Goal: Transaction & Acquisition: Book appointment/travel/reservation

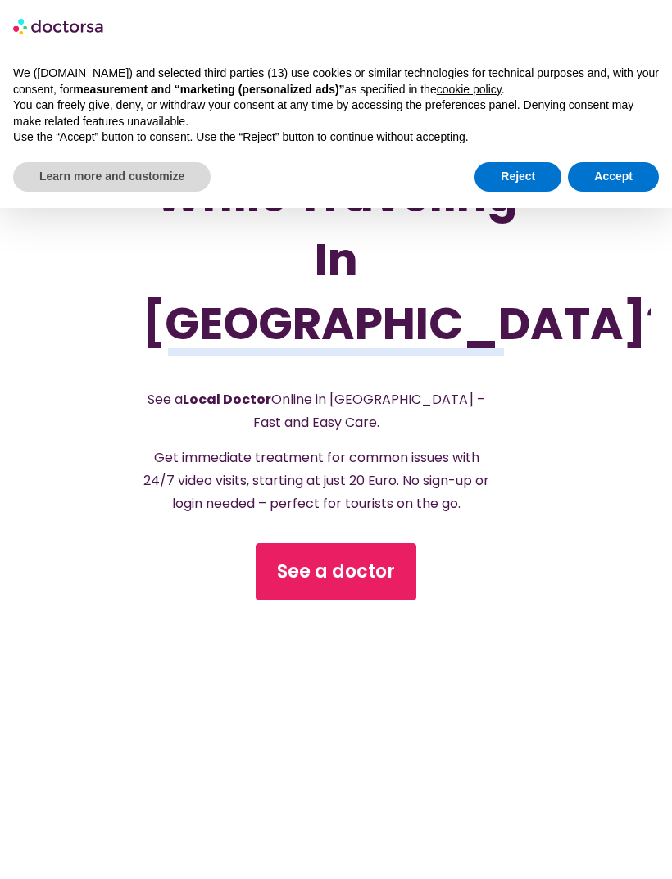
scroll to position [392, 0]
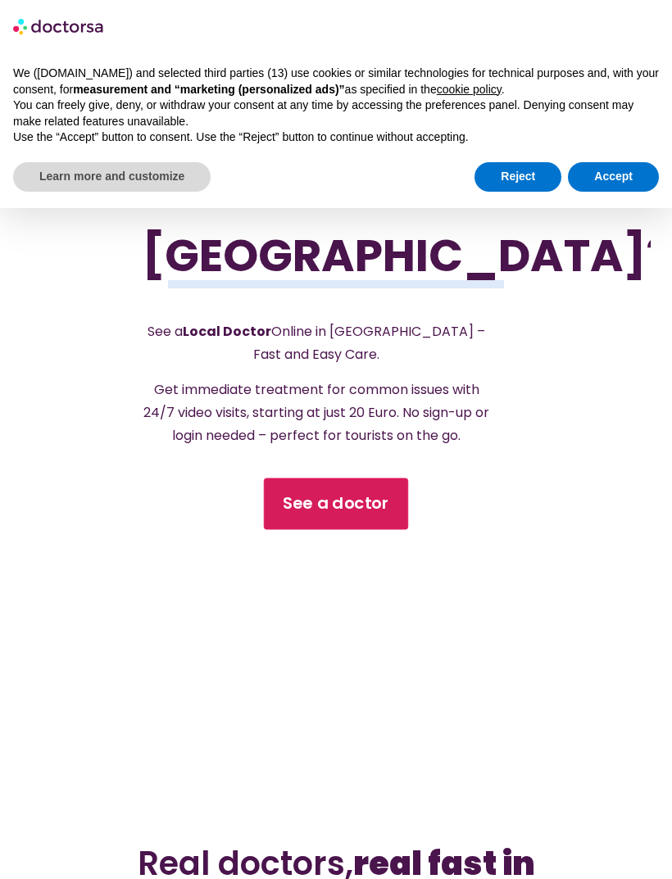
click at [352, 516] on span "See a doctor" at bounding box center [336, 505] width 107 height 24
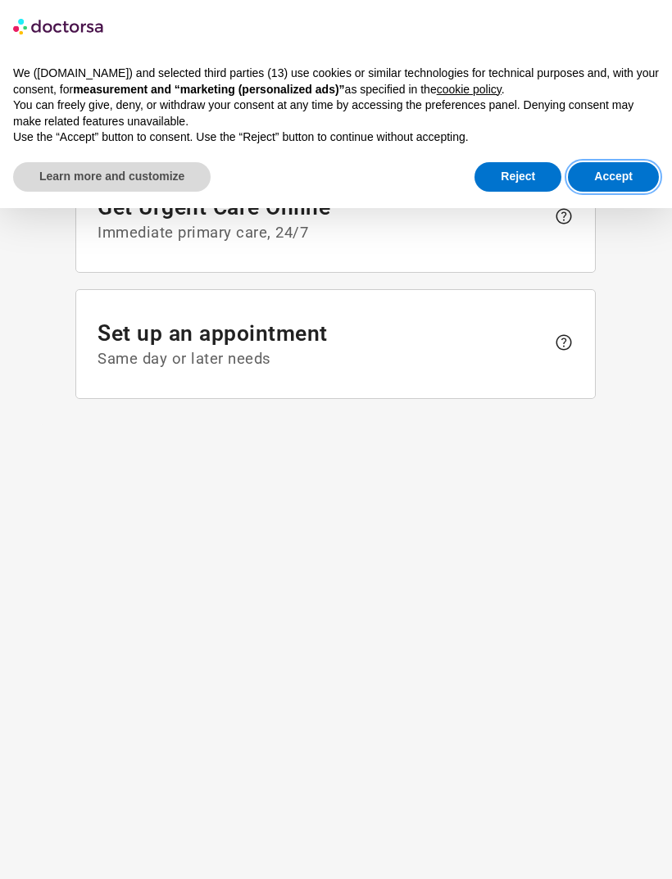
click at [614, 173] on button "Accept" at bounding box center [613, 177] width 91 height 30
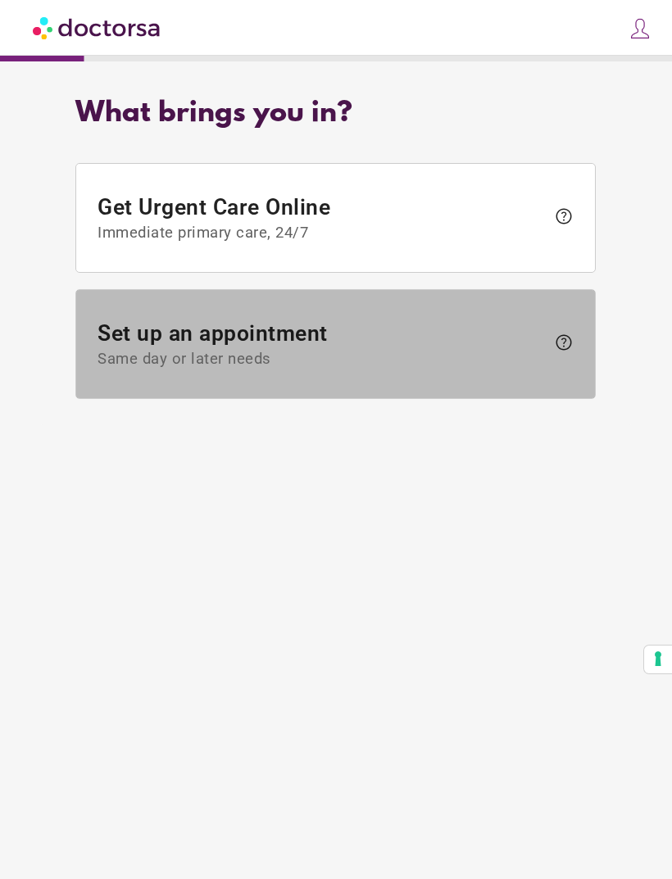
click at [260, 346] on span "Set up an appointment Same day or later needs" at bounding box center [322, 345] width 448 height 48
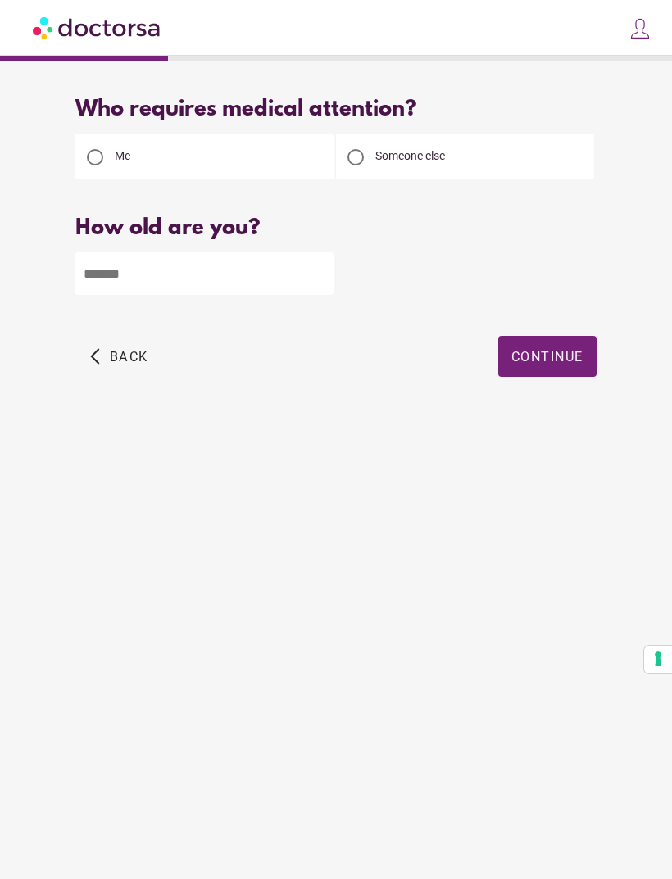
click at [170, 278] on input "number" at bounding box center [204, 273] width 258 height 43
type input "**"
click at [570, 359] on span "Continue" at bounding box center [547, 357] width 72 height 16
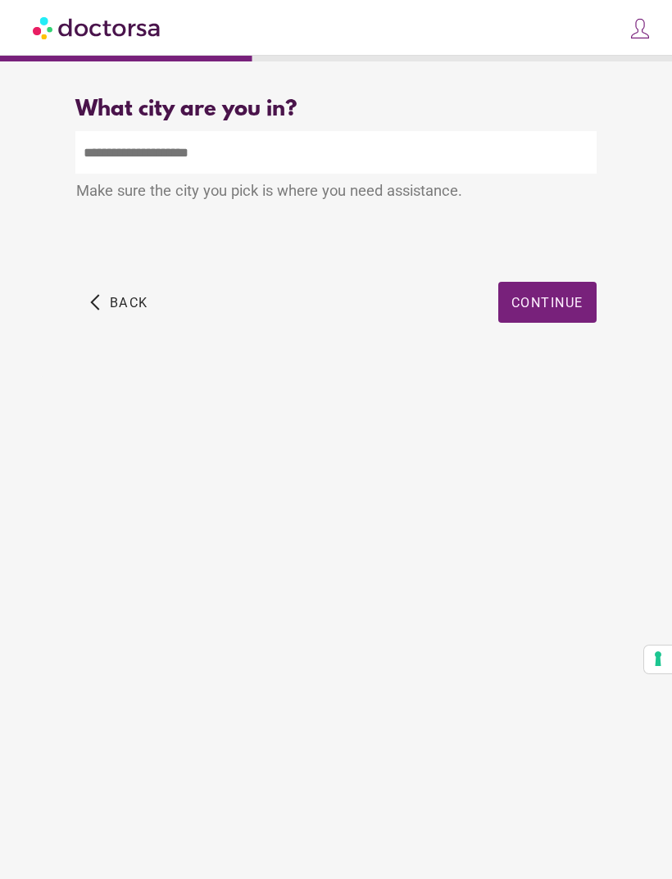
click at [214, 155] on input "text" at bounding box center [335, 152] width 520 height 43
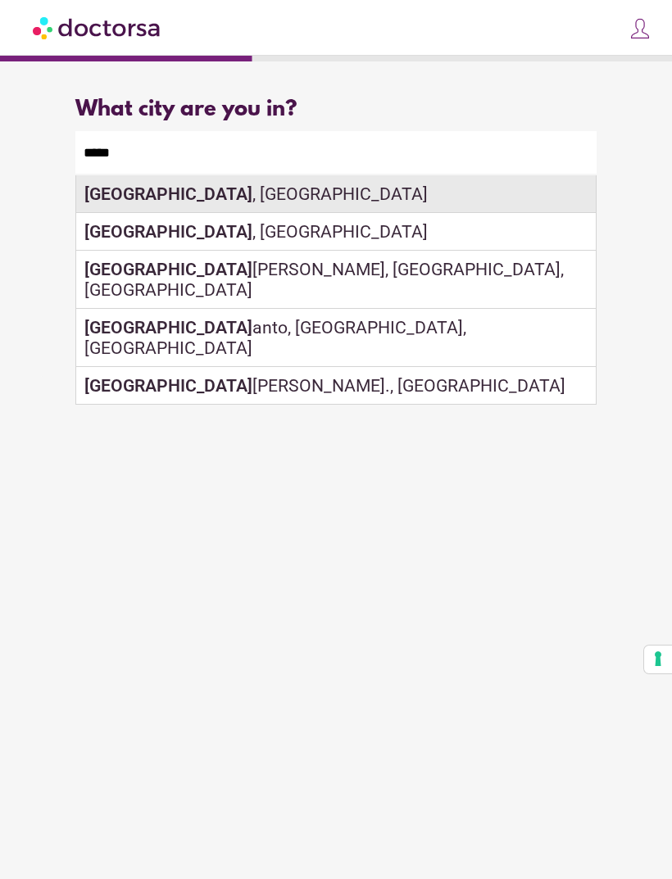
click at [173, 205] on div "[GEOGRAPHIC_DATA] , [GEOGRAPHIC_DATA]" at bounding box center [335, 194] width 519 height 38
type input "**********"
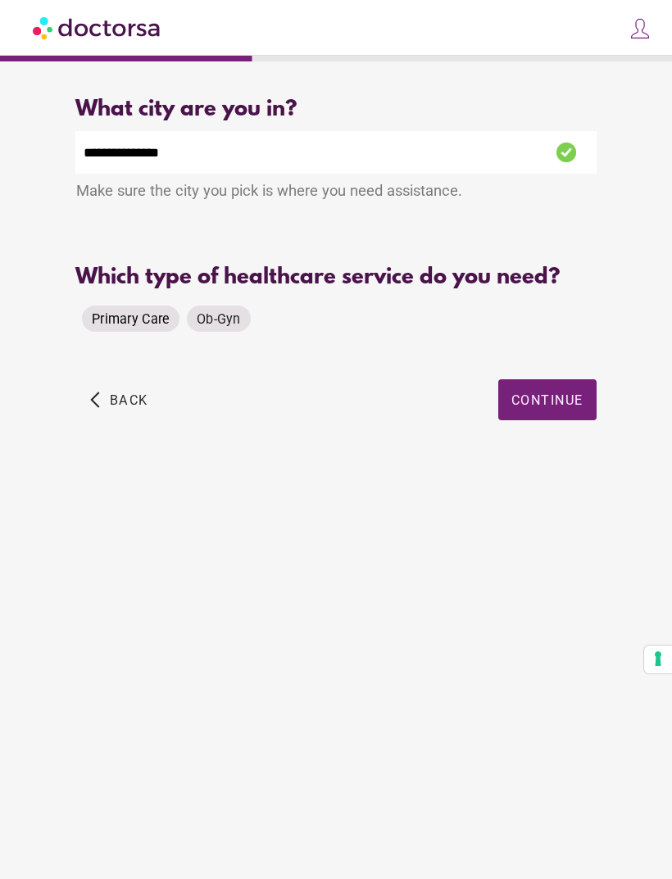
click at [113, 316] on span "Primary Care" at bounding box center [131, 319] width 78 height 16
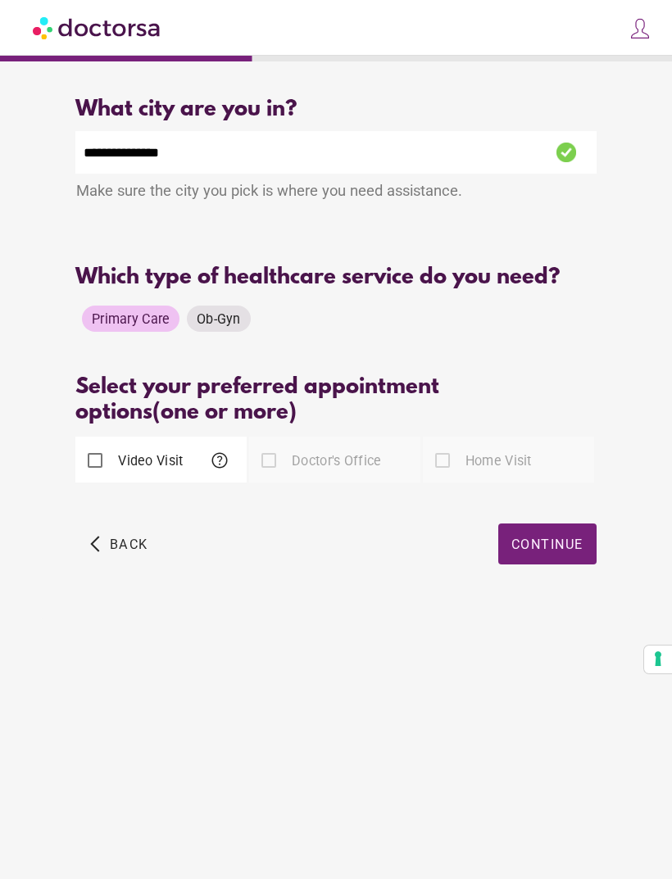
click at [270, 471] on div at bounding box center [268, 460] width 33 height 33
